Goal: Ask a question

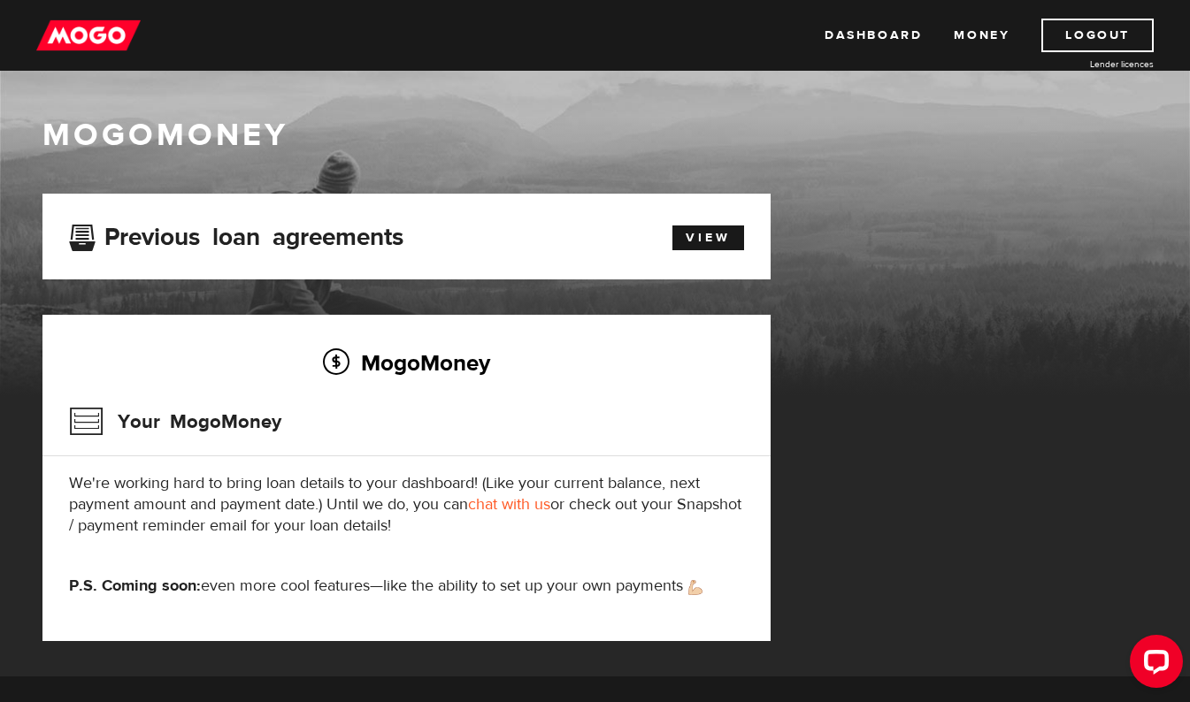
click at [71, 34] on img at bounding box center [88, 36] width 104 height 34
click at [81, 29] on img at bounding box center [88, 36] width 104 height 34
click at [711, 242] on link "View" at bounding box center [708, 238] width 72 height 25
click at [977, 34] on link "Money" at bounding box center [982, 36] width 56 height 34
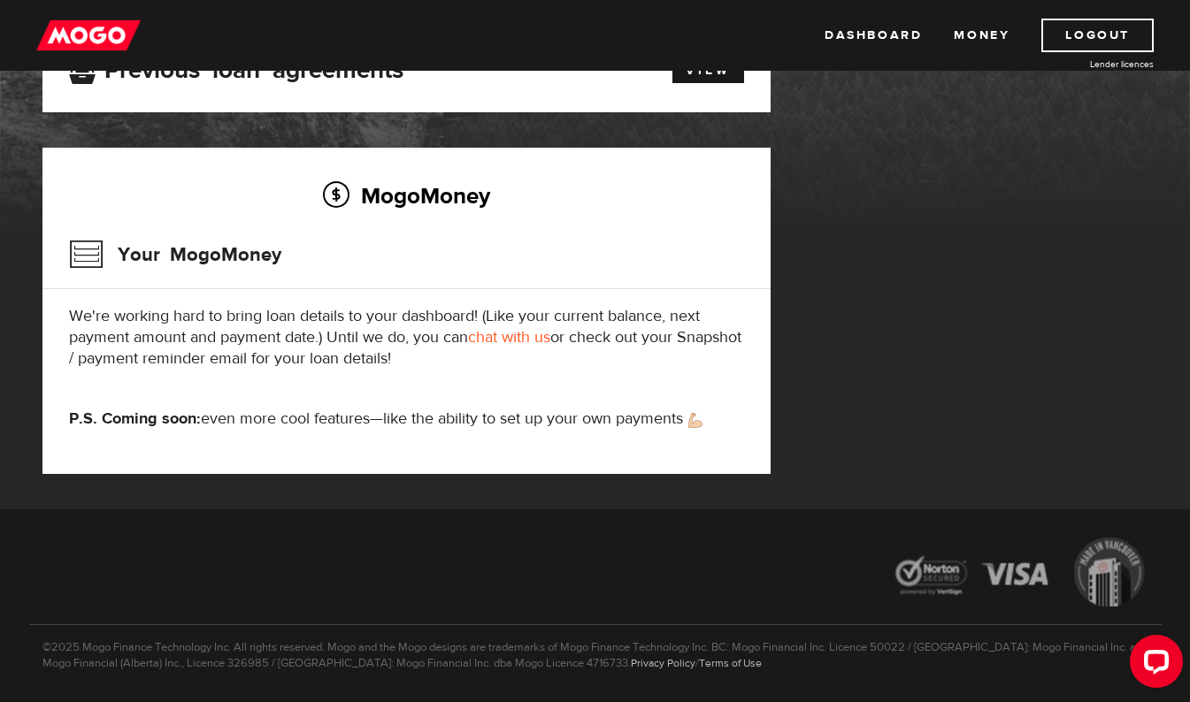
scroll to position [173, 0]
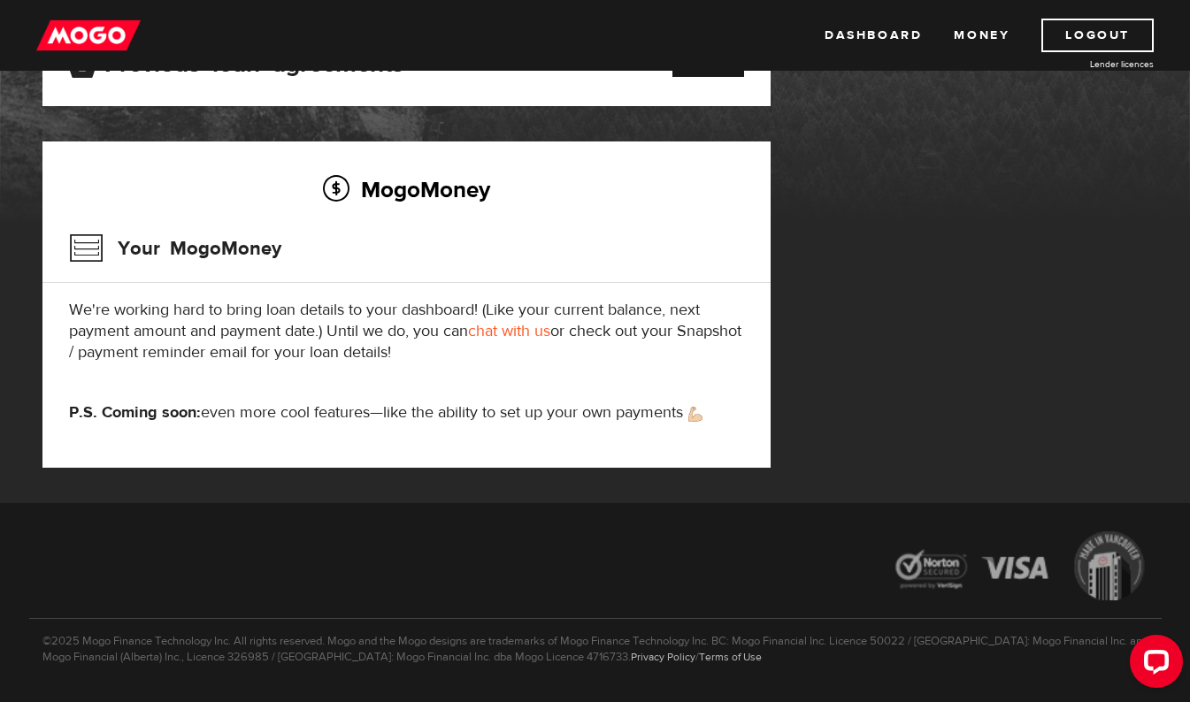
click at [503, 327] on link "chat with us" at bounding box center [509, 331] width 82 height 20
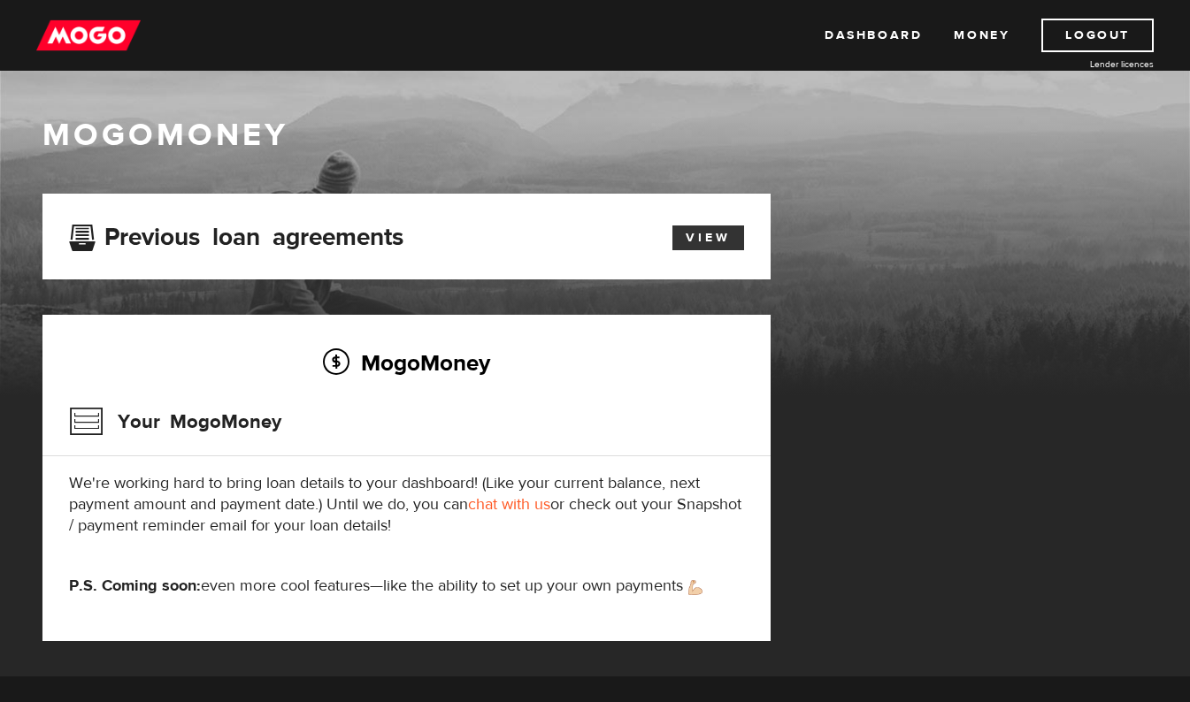
click at [699, 233] on link "View" at bounding box center [708, 238] width 72 height 25
